Goal: Communication & Community: Answer question/provide support

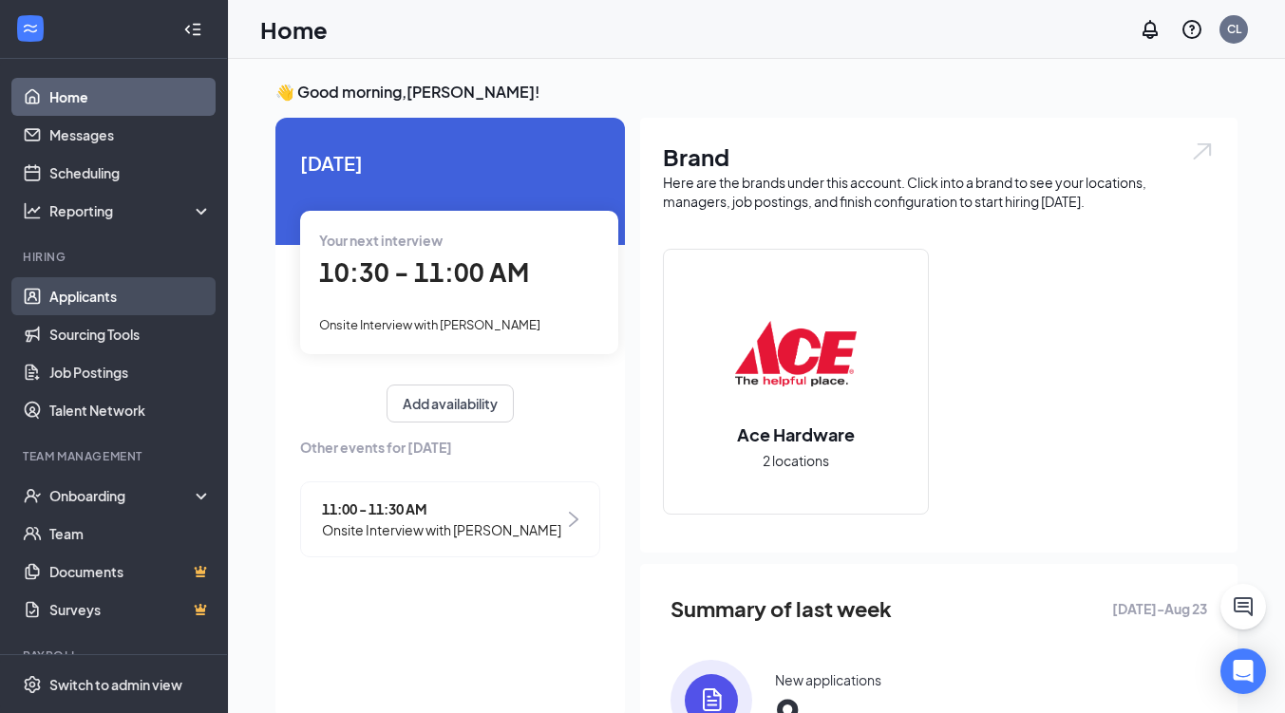
click at [98, 292] on link "Applicants" at bounding box center [130, 296] width 162 height 38
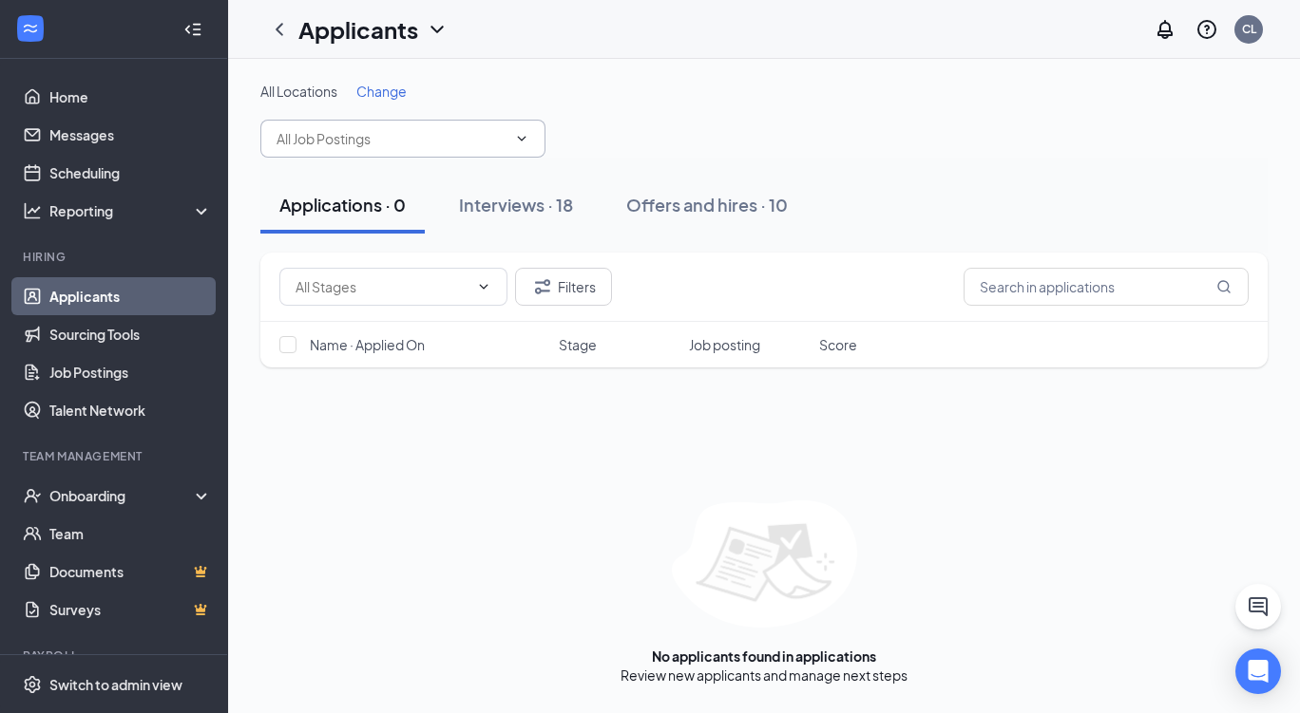
click at [339, 138] on input "text" at bounding box center [391, 138] width 230 height 21
type input "h"
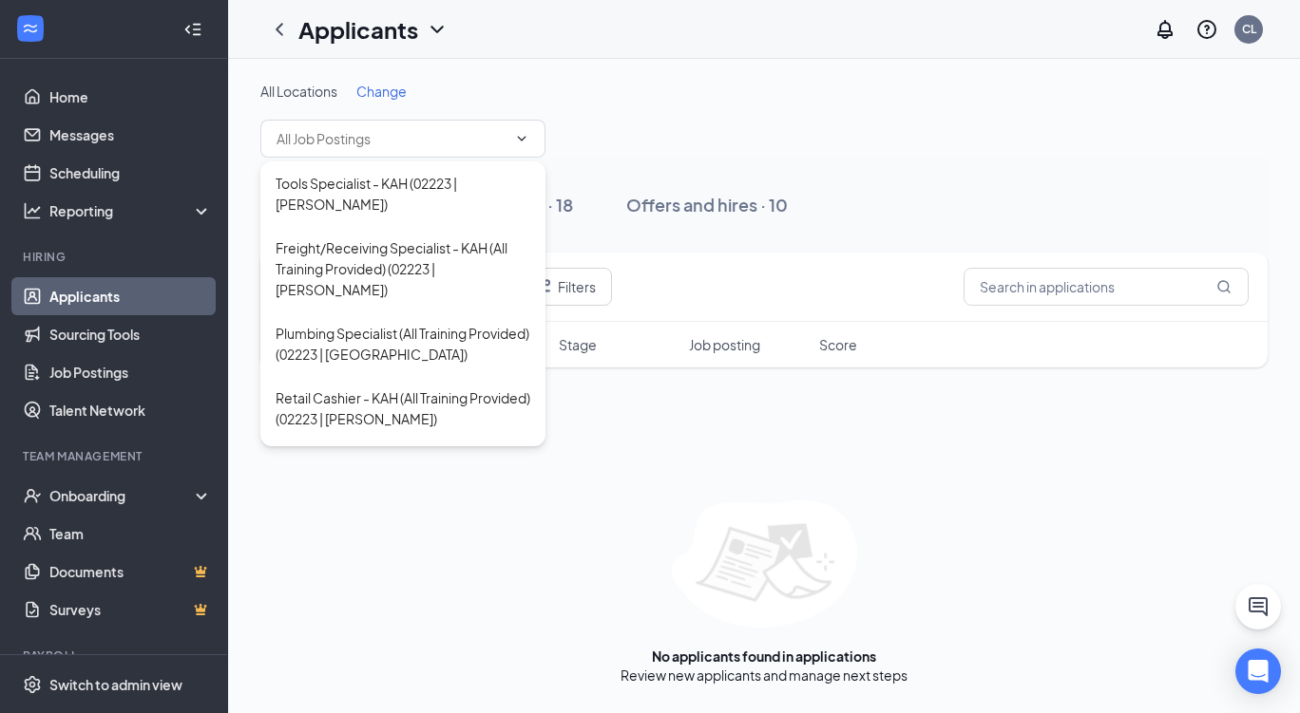
click at [708, 155] on div "All Locations Change" at bounding box center [763, 120] width 1007 height 76
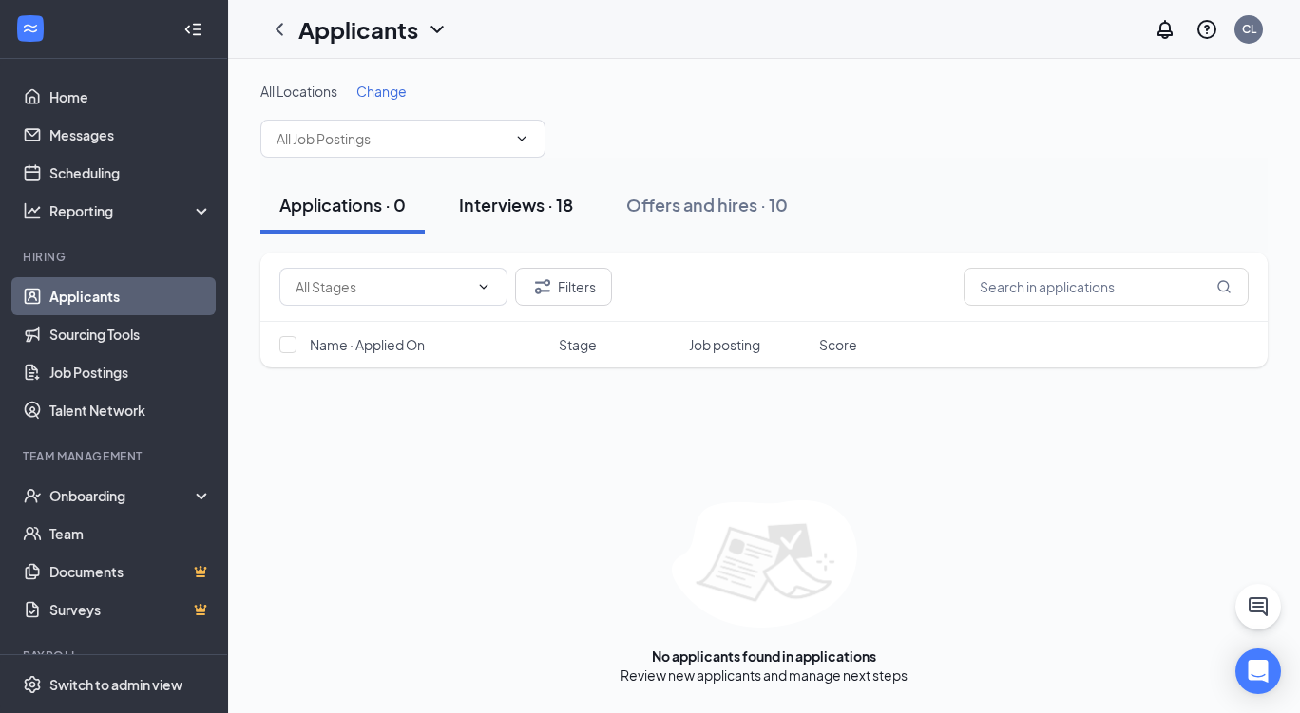
click at [503, 198] on div "Interviews · 18" at bounding box center [516, 205] width 114 height 24
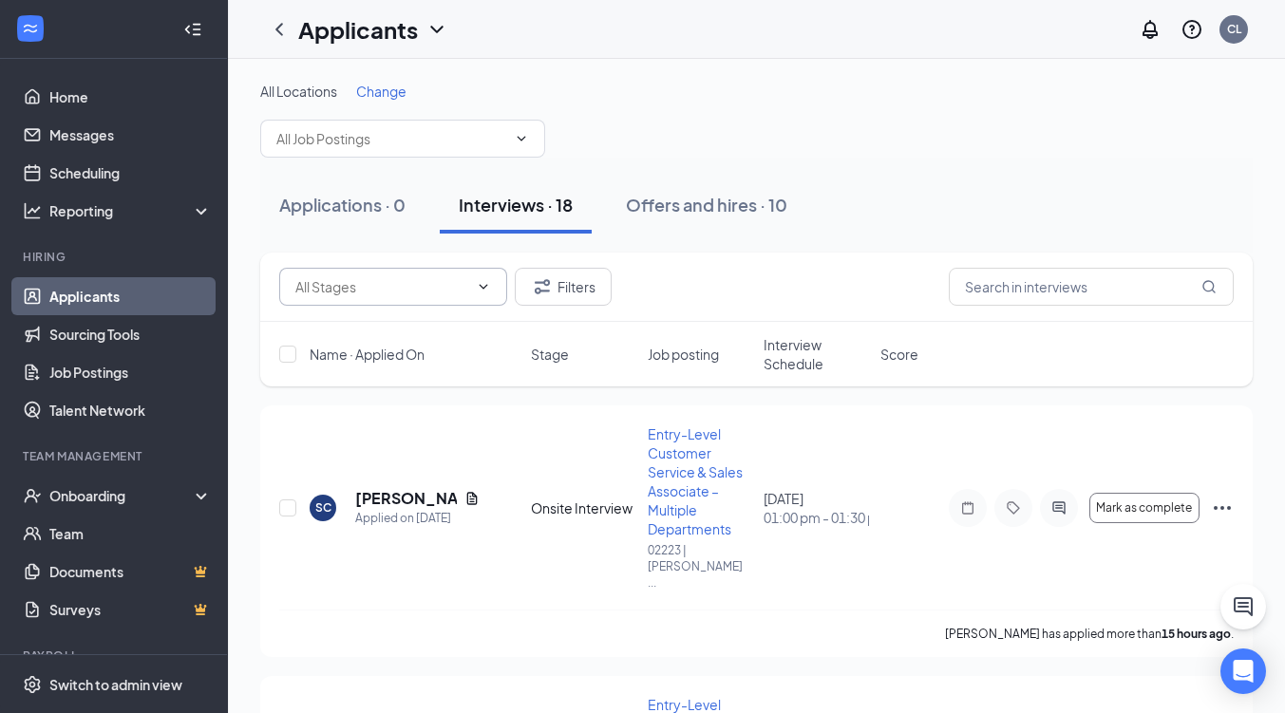
click at [392, 285] on input "text" at bounding box center [381, 286] width 173 height 21
click at [1010, 288] on input "text" at bounding box center [1091, 287] width 285 height 38
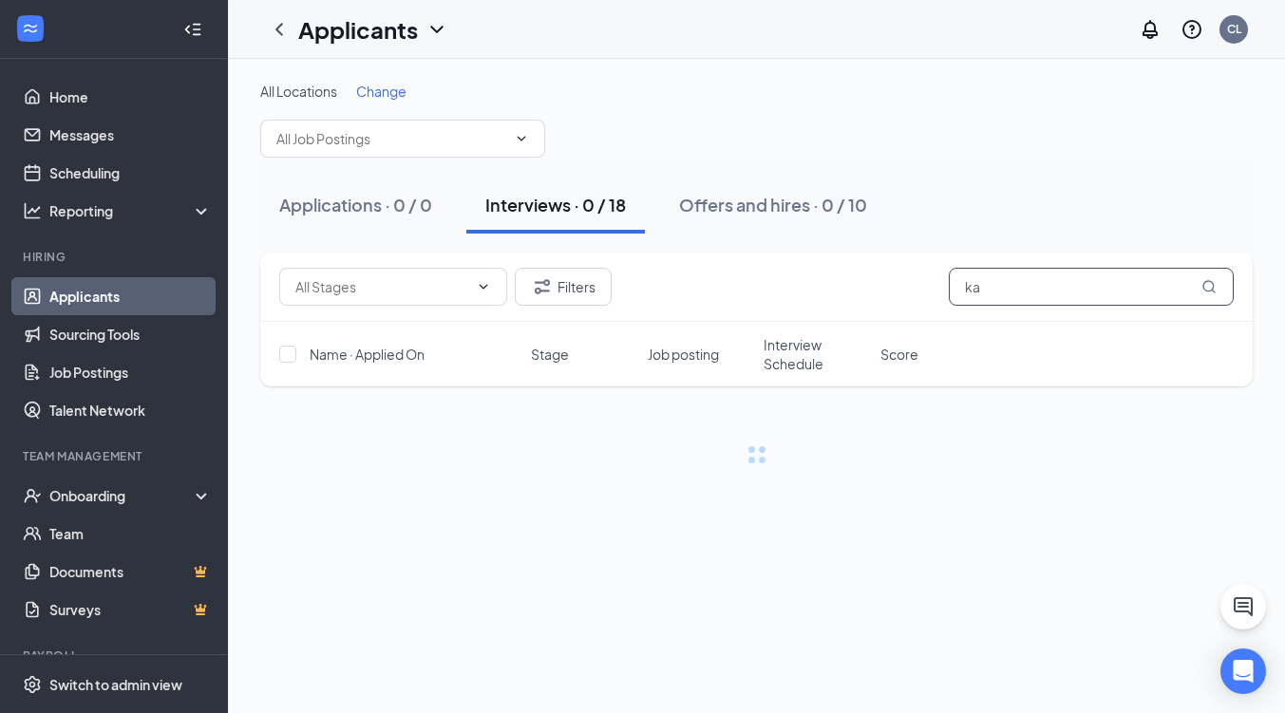
type input "k"
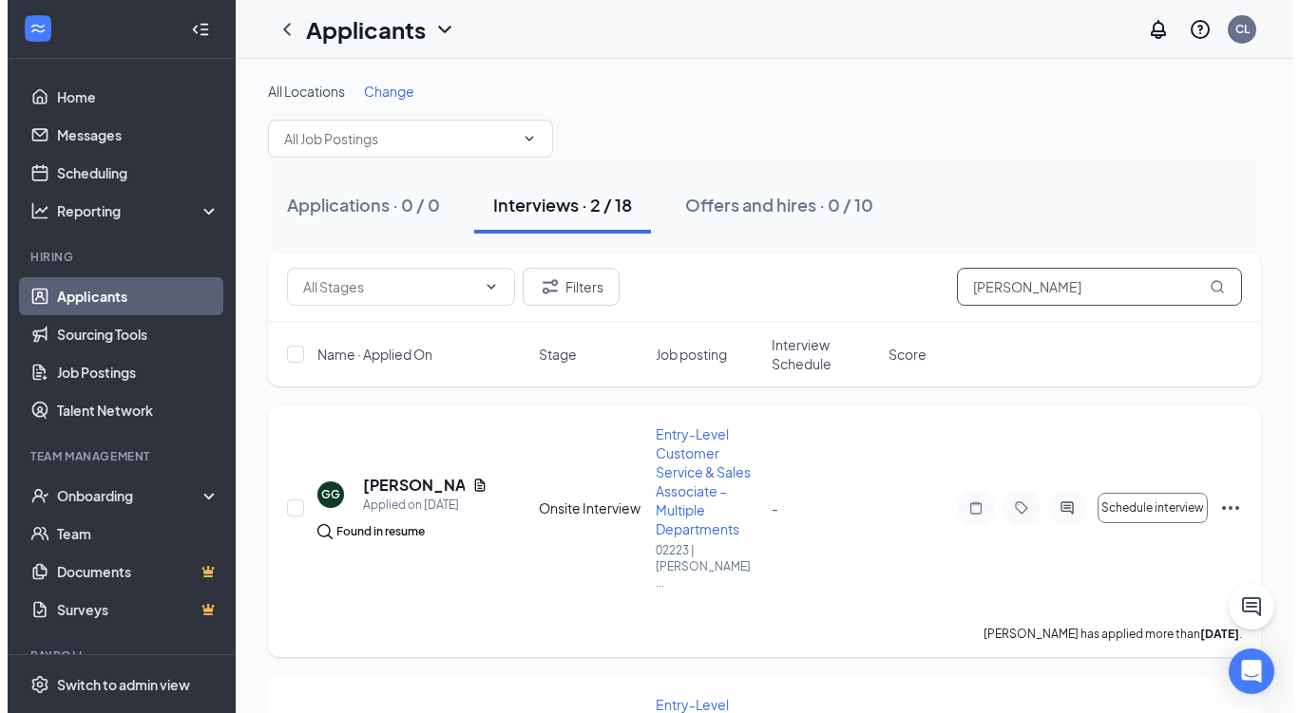
scroll to position [205, 0]
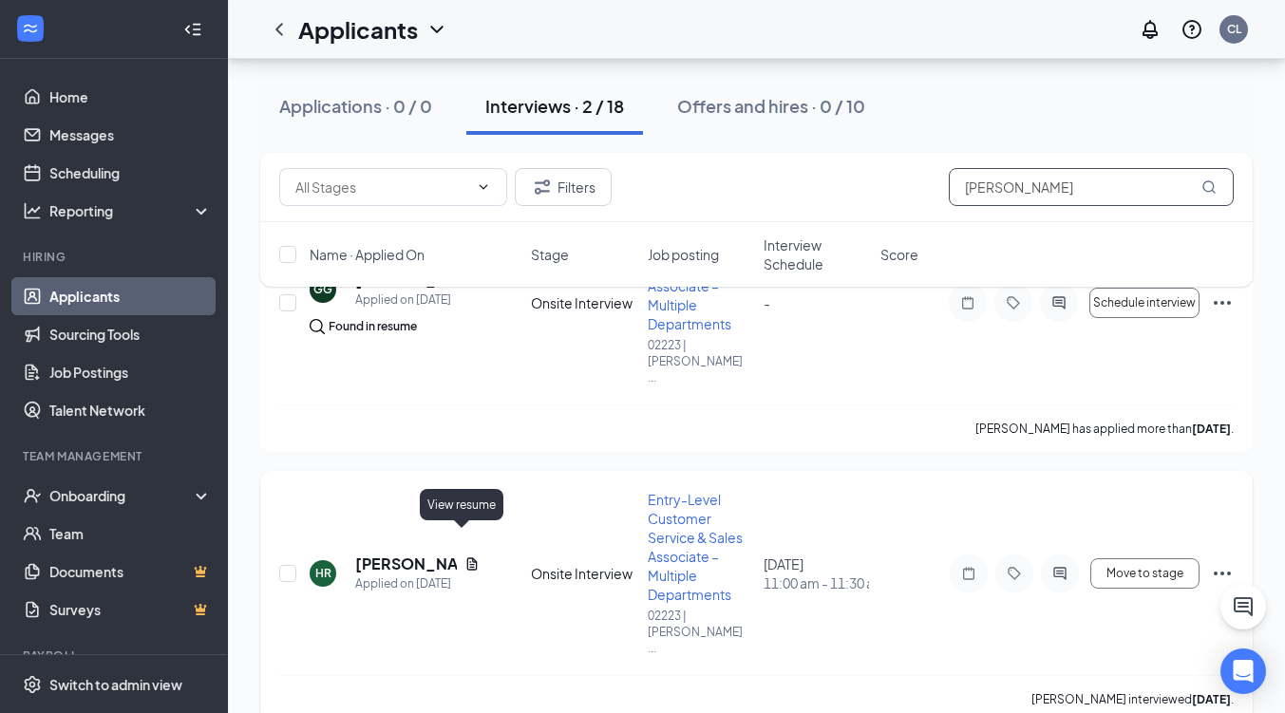
type input "[PERSON_NAME]"
click at [465, 557] on icon "Document" at bounding box center [472, 564] width 15 height 15
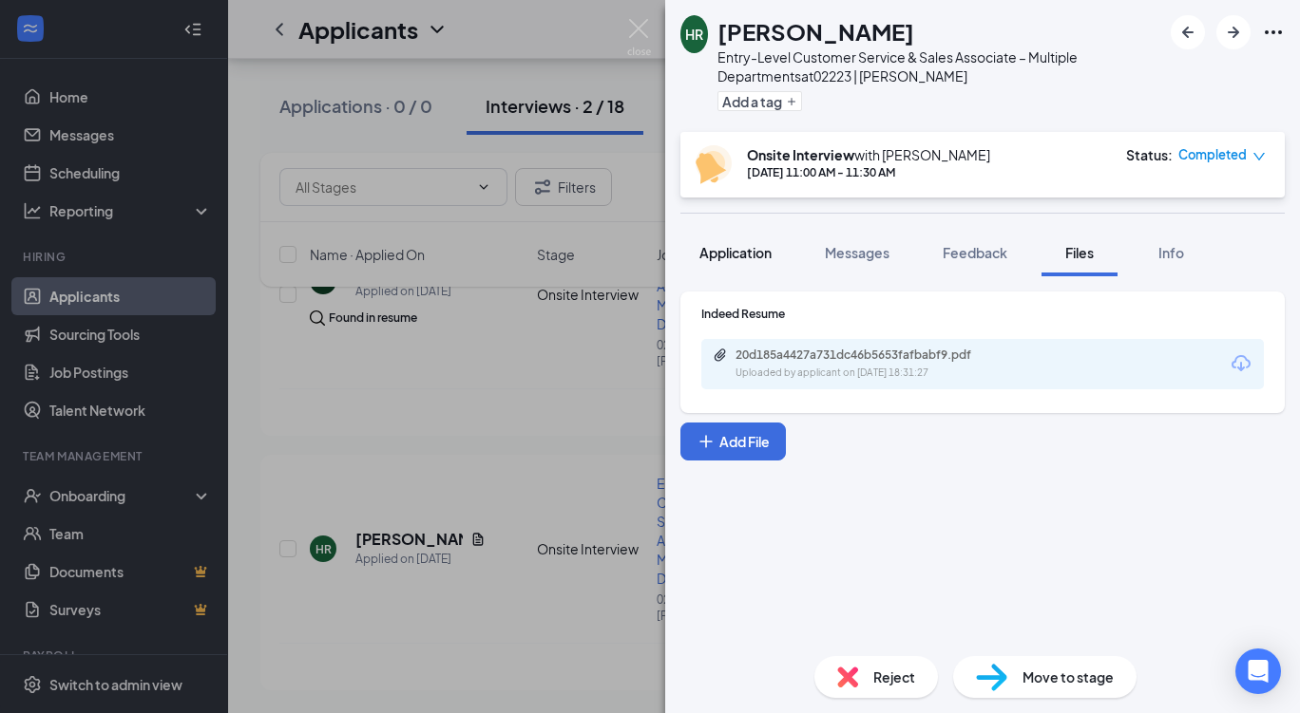
click at [737, 251] on span "Application" at bounding box center [735, 252] width 72 height 17
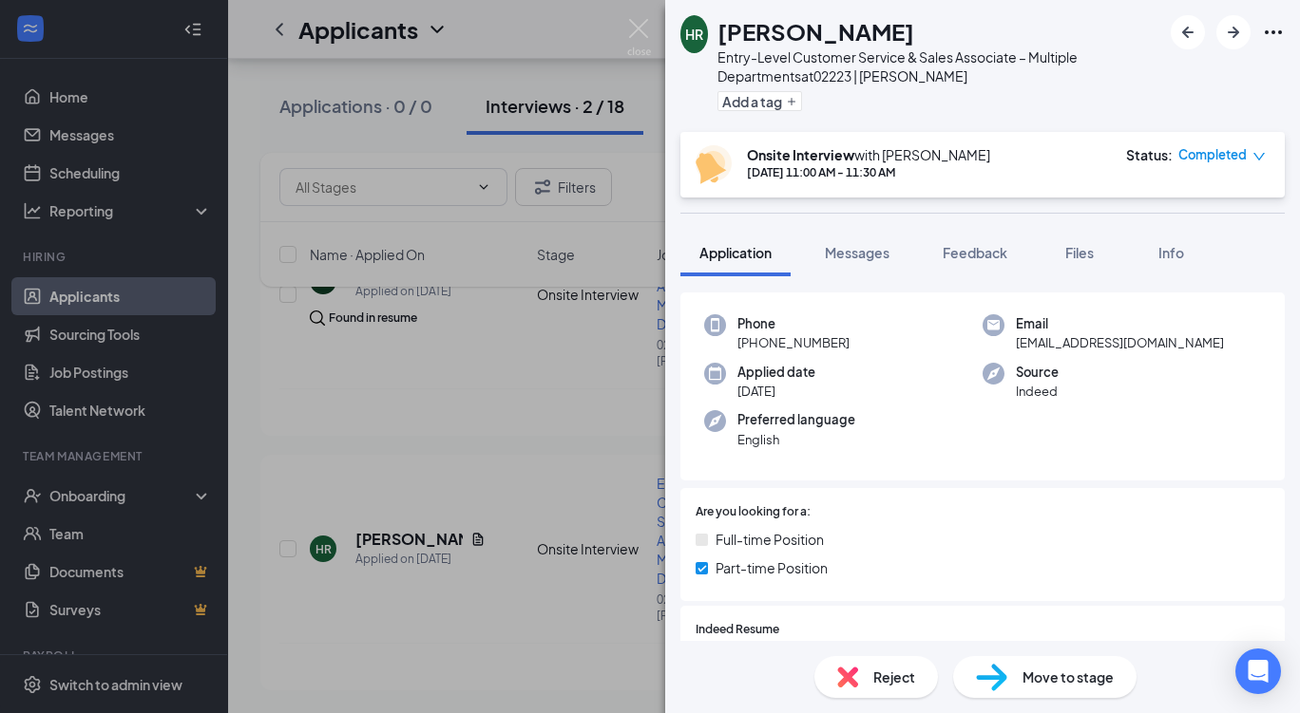
scroll to position [58, 0]
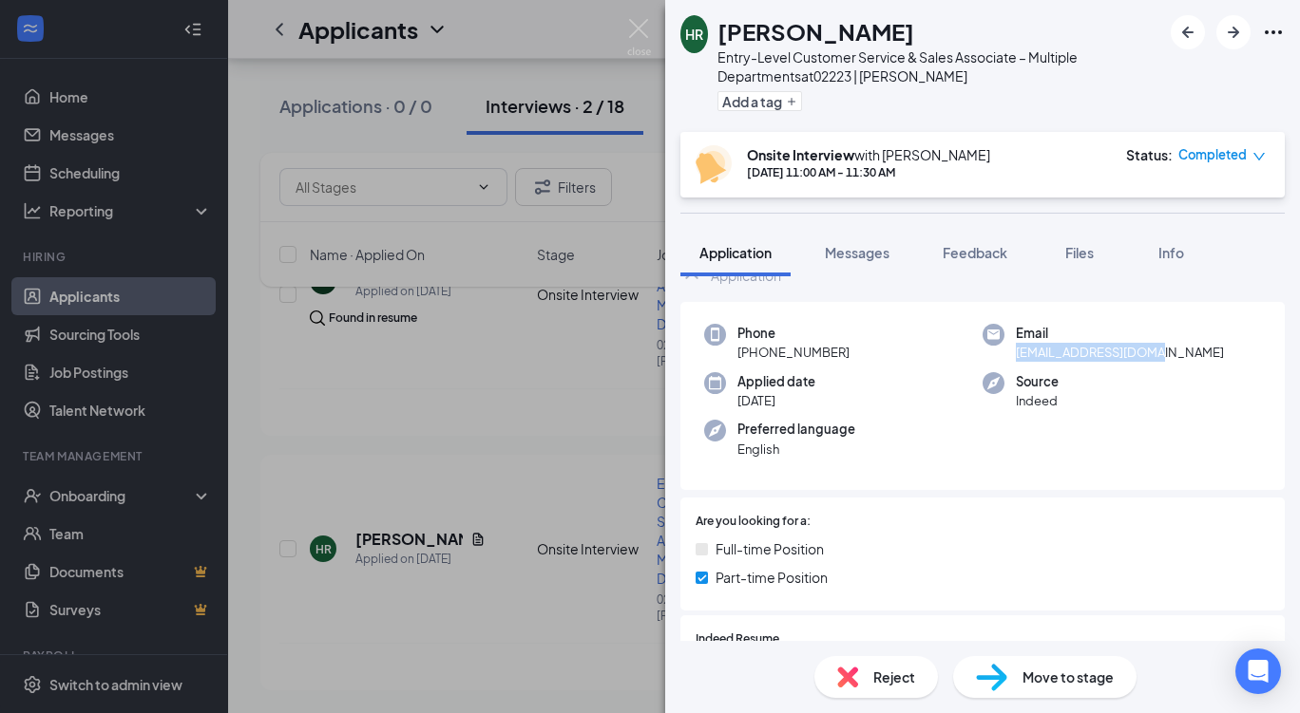
drag, startPoint x: 1009, startPoint y: 355, endPoint x: 1146, endPoint y: 349, distance: 137.0
click at [1146, 349] on span "[EMAIL_ADDRESS][DOMAIN_NAME]" at bounding box center [1119, 352] width 208 height 19
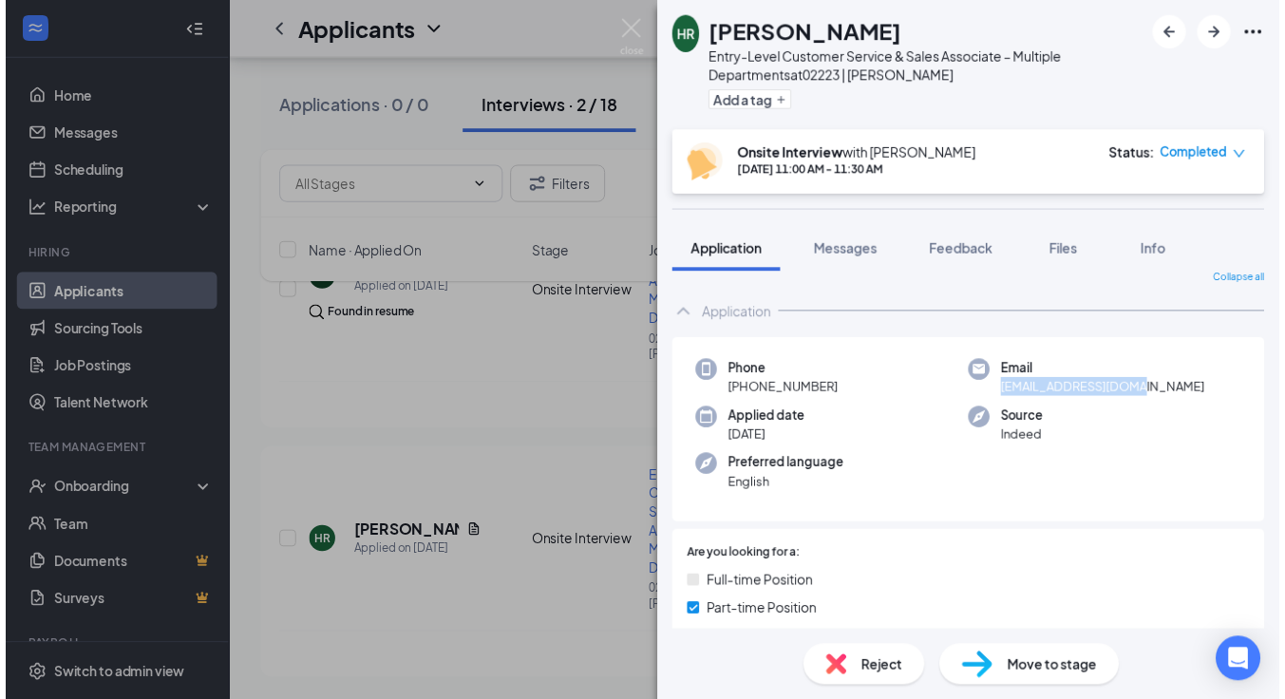
scroll to position [15, 0]
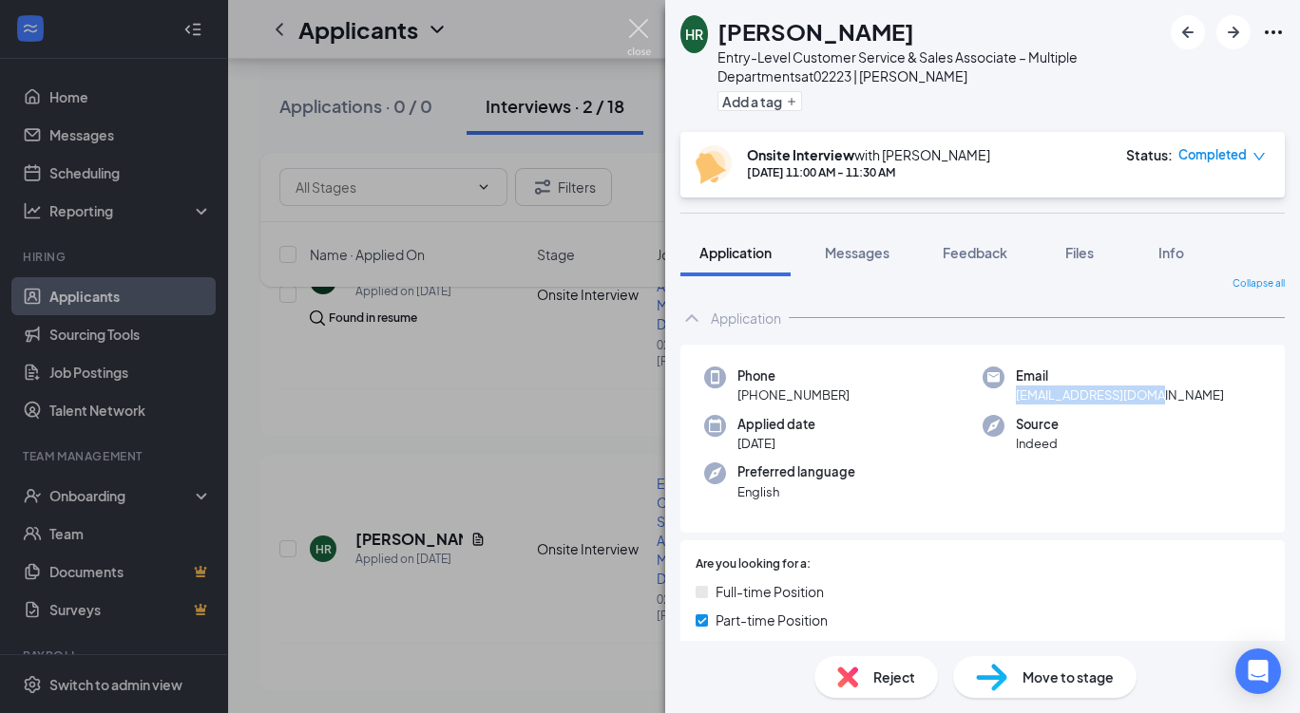
click at [634, 31] on img at bounding box center [639, 37] width 24 height 37
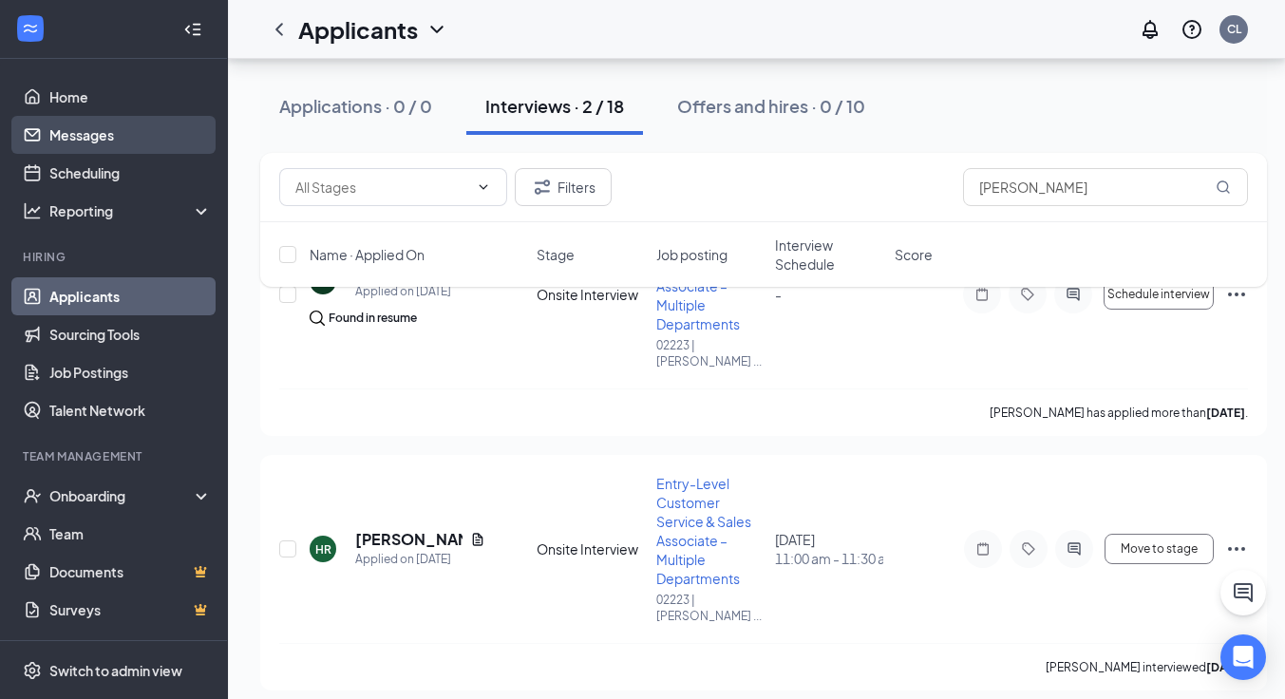
click at [72, 134] on link "Messages" at bounding box center [130, 135] width 162 height 38
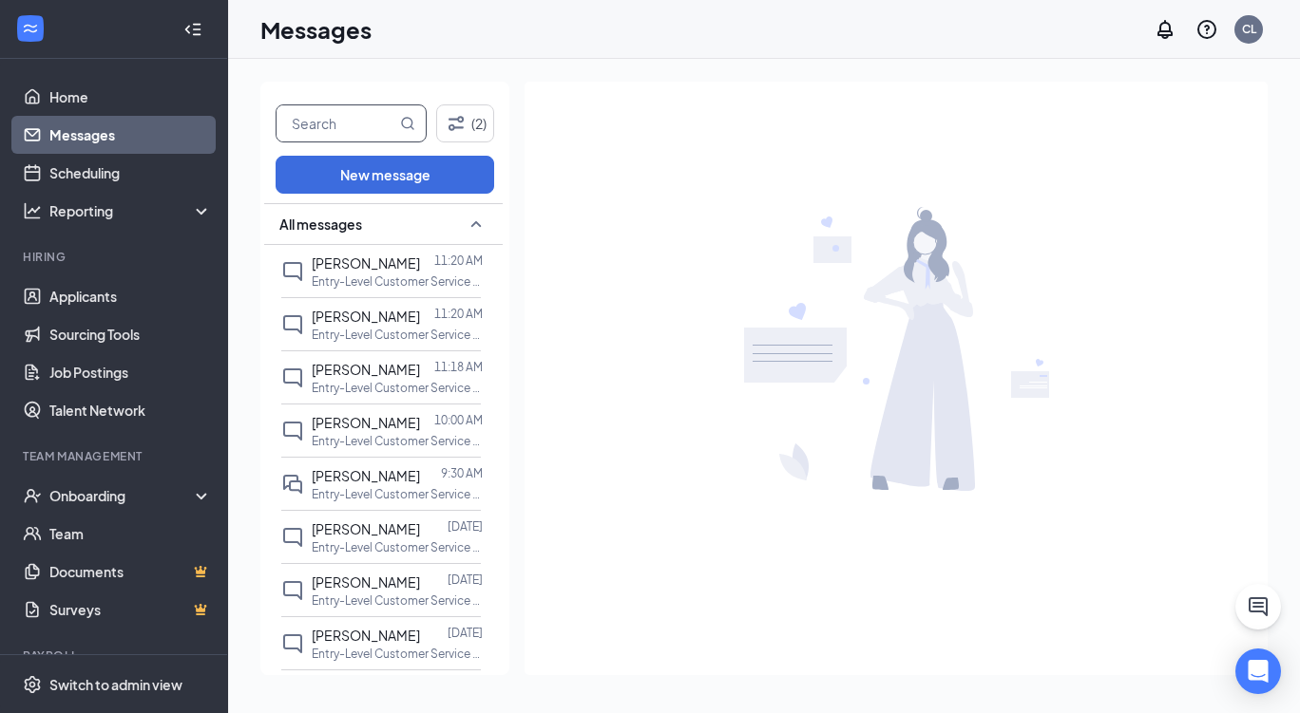
click at [328, 123] on input "text" at bounding box center [336, 123] width 120 height 36
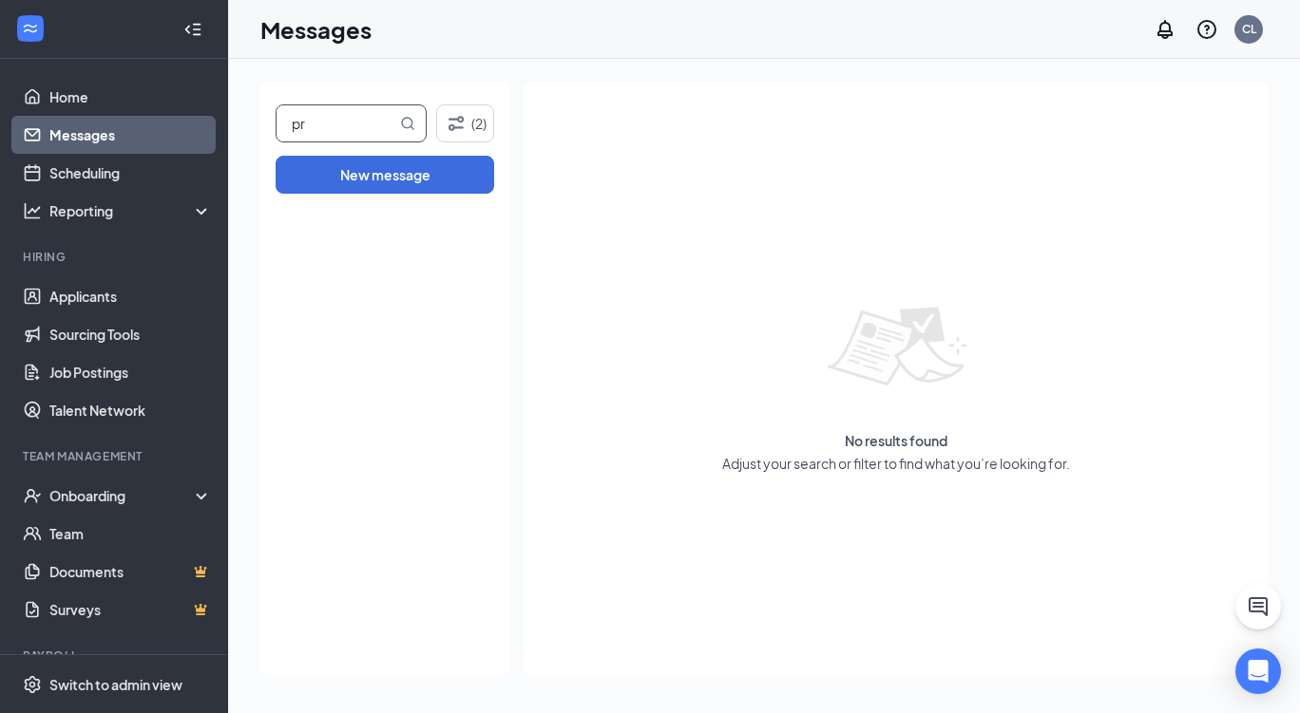
type input "p"
click at [410, 90] on div "(2) New message" at bounding box center [384, 379] width 249 height 594
click at [351, 130] on input "text" at bounding box center [336, 123] width 120 height 36
click at [106, 141] on link "Messages" at bounding box center [130, 135] width 162 height 38
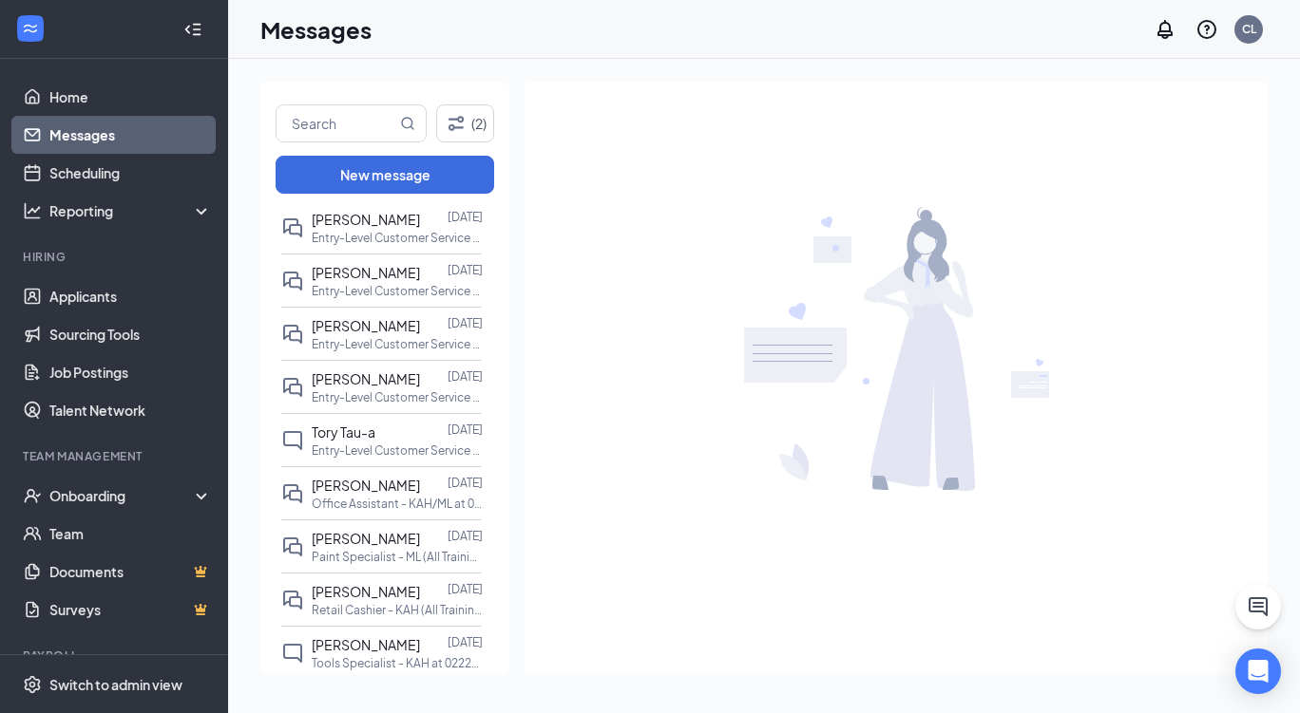
scroll to position [1137, 0]
click at [355, 477] on span "[PERSON_NAME]" at bounding box center [366, 485] width 108 height 17
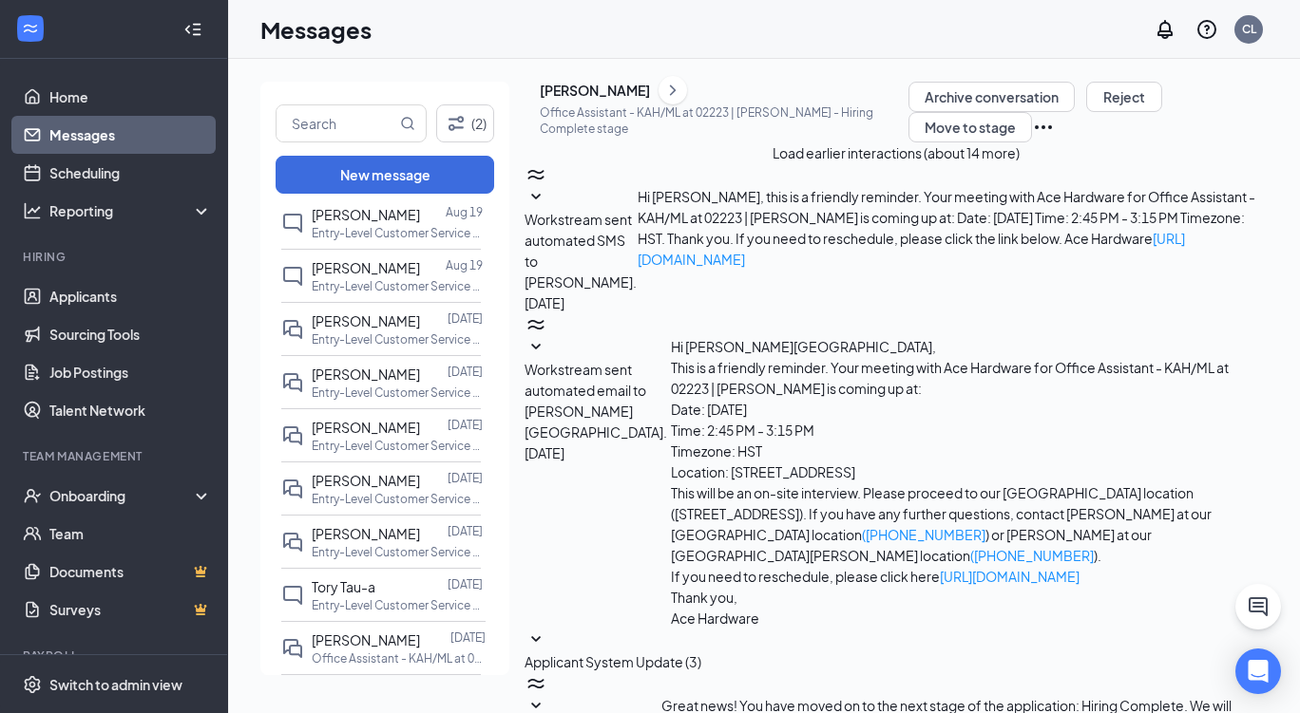
scroll to position [1606, 0]
drag, startPoint x: 743, startPoint y: 219, endPoint x: 915, endPoint y: 337, distance: 208.4
copy span "Dear [PERSON_NAME], Welcome to the team! We’re excited to have you on board. To…"
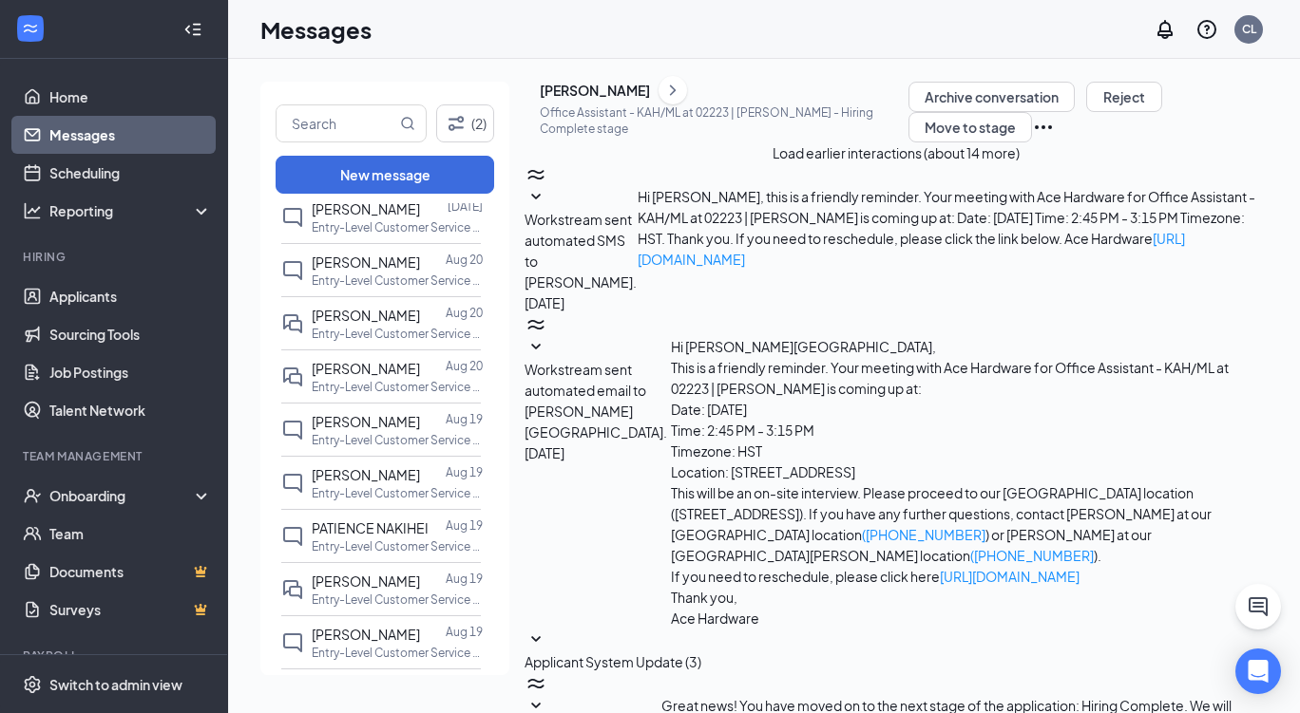
scroll to position [426, 0]
click at [354, 359] on div "[PERSON_NAME]" at bounding box center [366, 369] width 108 height 21
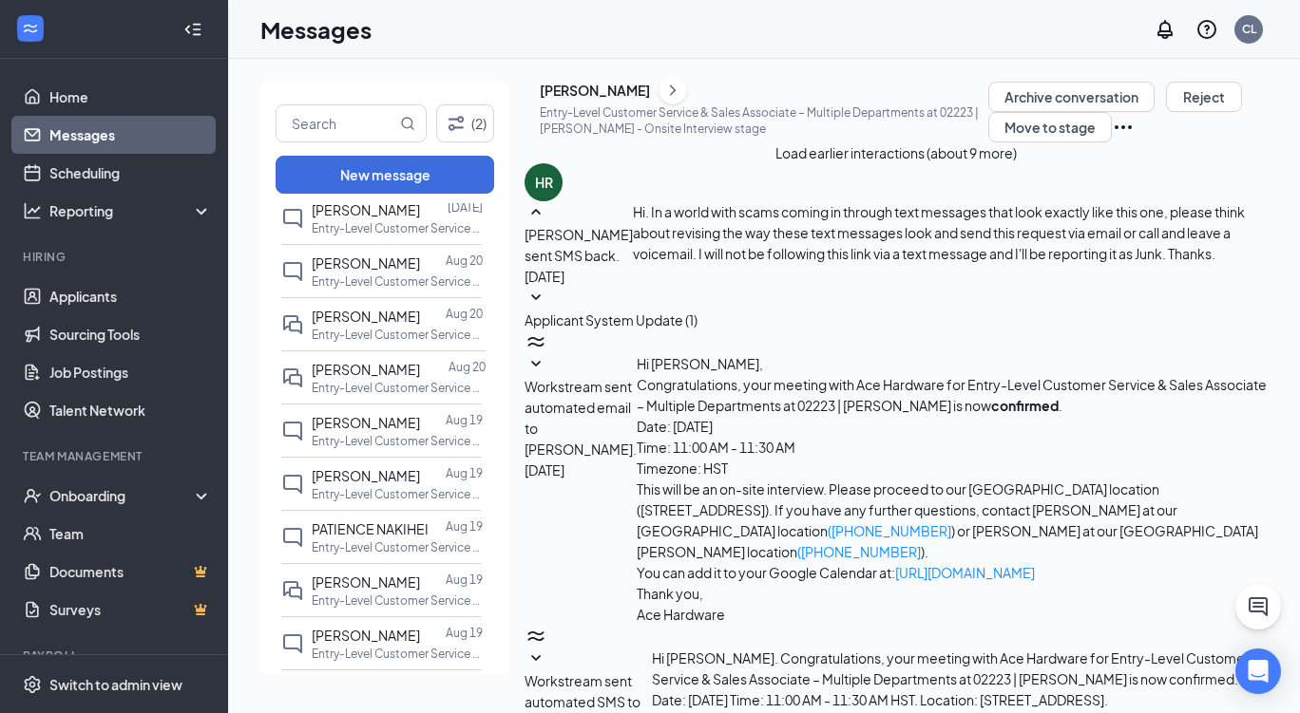
scroll to position [1091, 0]
paste textarea "Dear [PERSON_NAME], Welcome to the team! We’re excited to have you on board. To…"
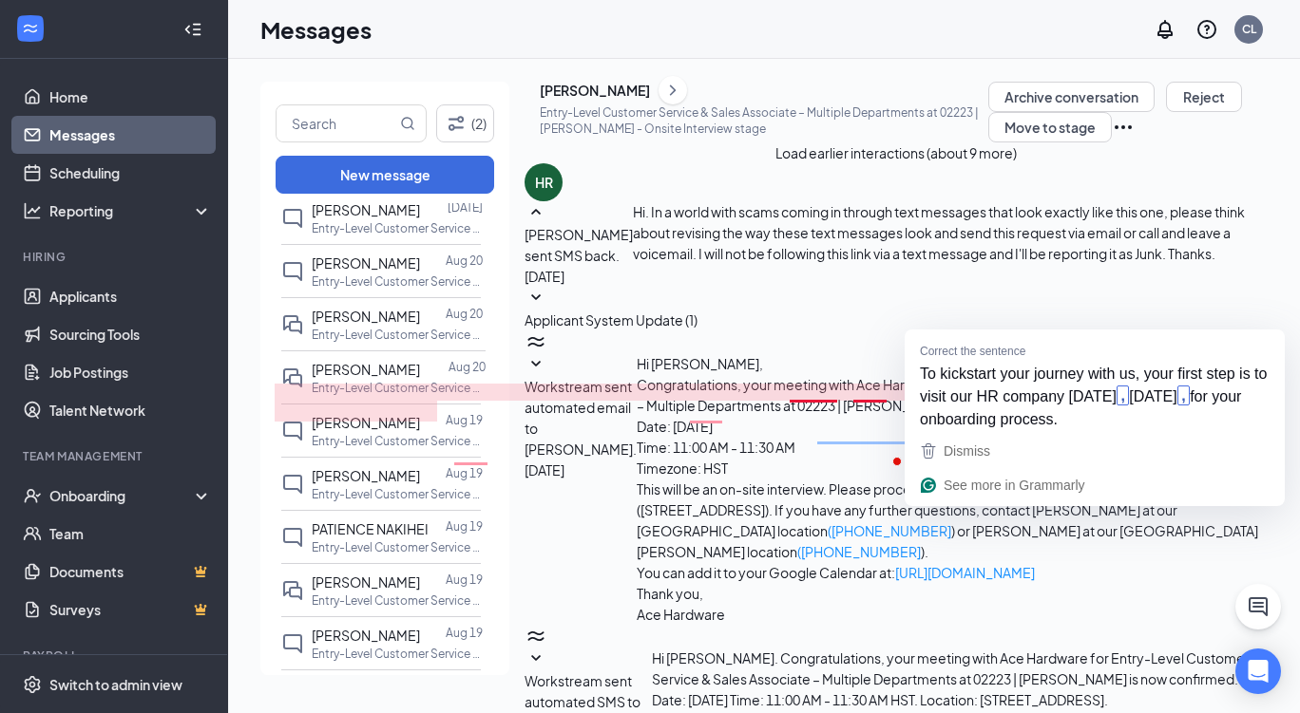
drag, startPoint x: 1089, startPoint y: 518, endPoint x: 1134, endPoint y: 521, distance: 45.7
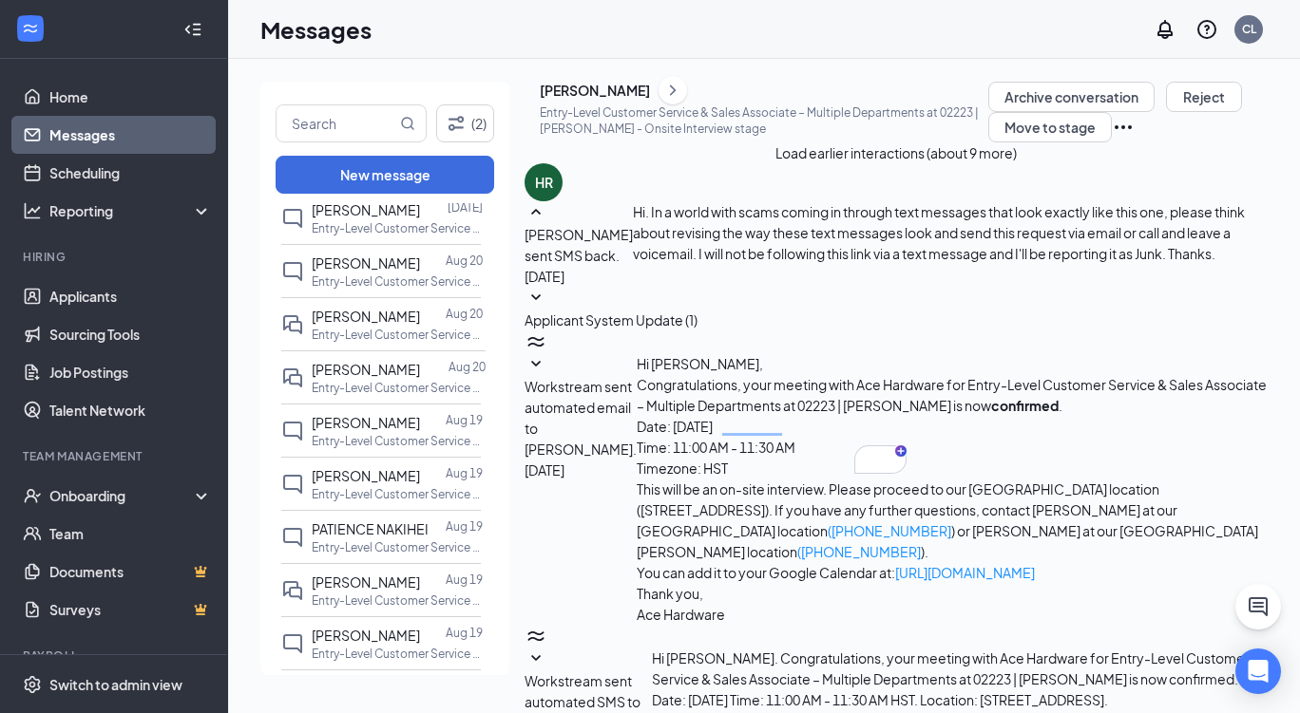
type textarea "[PERSON_NAME], Welcome to the team! We’re excited to have you on board. To kick…"
checkbox input "true"
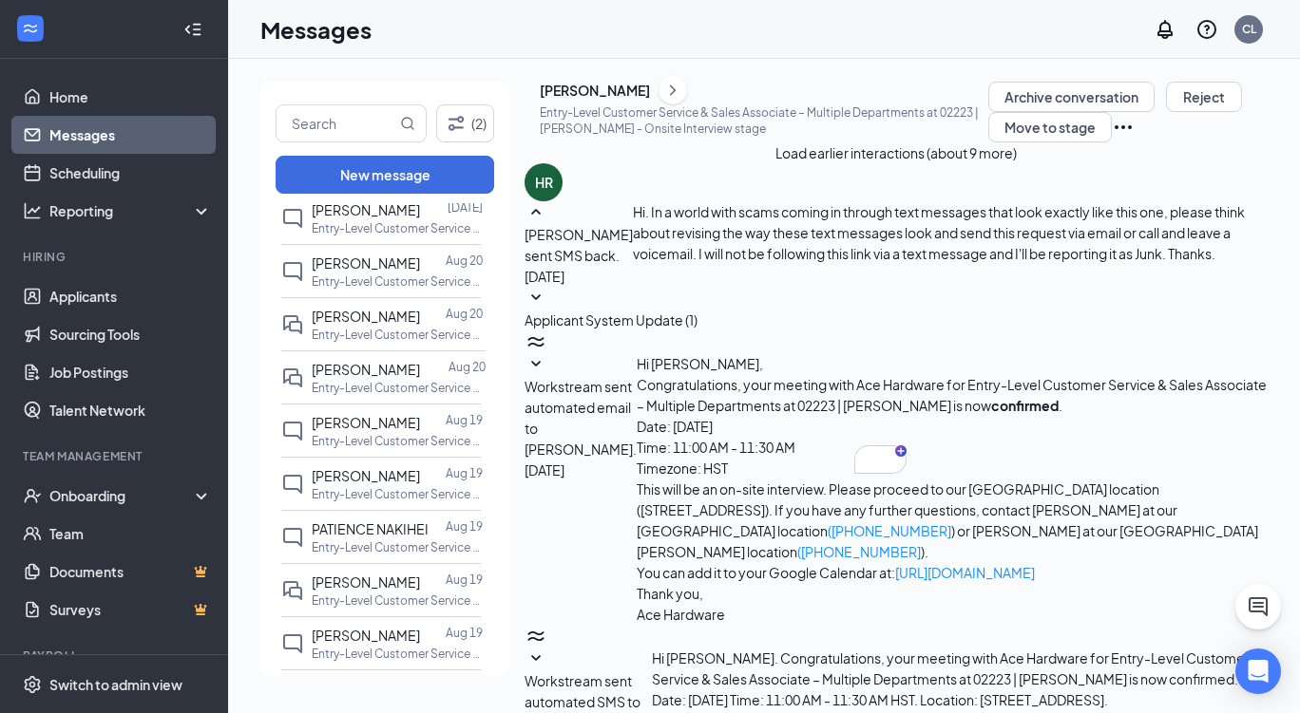
checkbox input "false"
